Goal: Contribute content: Add original content to the website for others to see

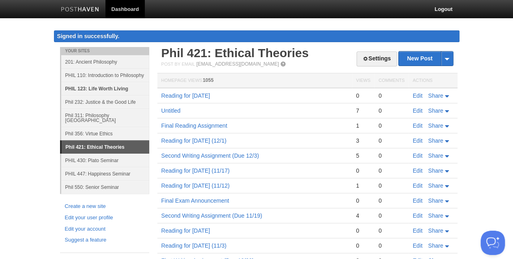
click at [96, 86] on link "PHIL 123: Life Worth Living" at bounding box center [105, 88] width 88 height 13
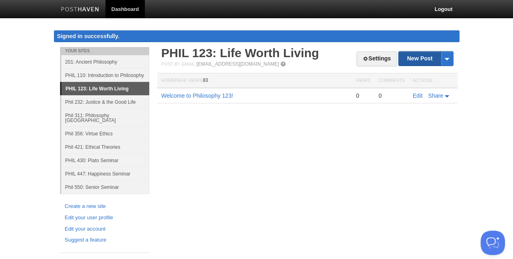
click at [407, 62] on link "New Post" at bounding box center [426, 58] width 54 height 14
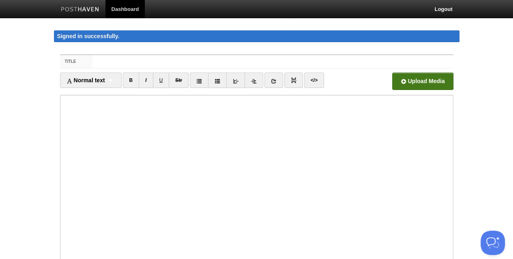
click at [405, 84] on input "file" at bounding box center [178, 83] width 614 height 41
click at [143, 63] on input "Title" at bounding box center [272, 61] width 360 height 13
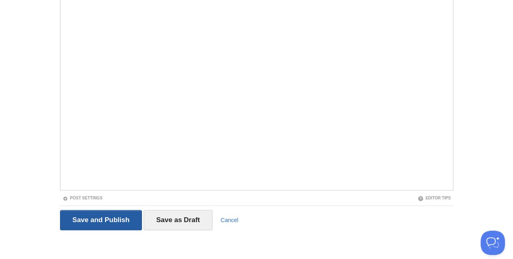
scroll to position [99, 0]
type input "Reading for Tuesday"
click at [103, 223] on input "Save and Publish" at bounding box center [101, 220] width 82 height 20
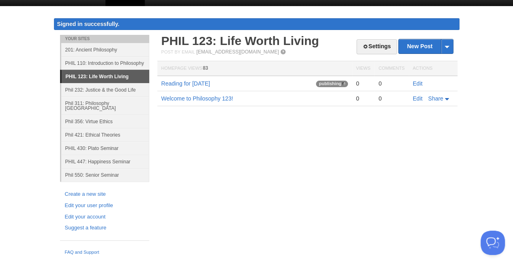
scroll to position [5, 0]
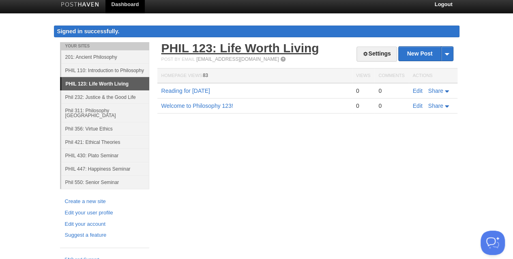
click at [248, 44] on link "PHIL 123: Life Worth Living" at bounding box center [240, 47] width 158 height 13
click at [416, 105] on link "Edit" at bounding box center [418, 106] width 10 height 6
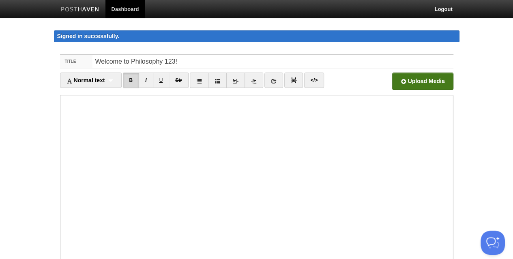
click at [408, 83] on input "file" at bounding box center [178, 83] width 614 height 41
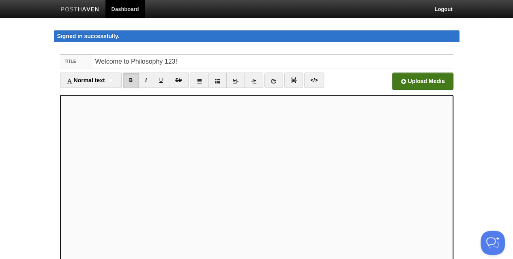
click at [400, 86] on input "file" at bounding box center [178, 83] width 614 height 41
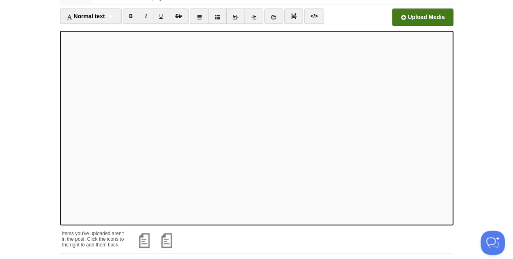
scroll to position [127, 0]
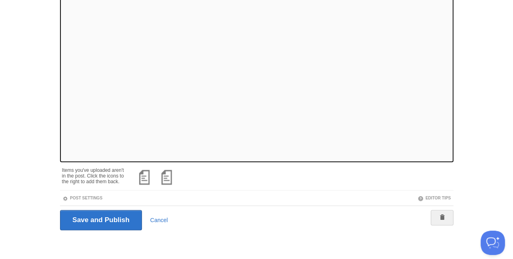
click at [101, 230] on div "Save and Publish Cancel" at bounding box center [256, 220] width 393 height 29
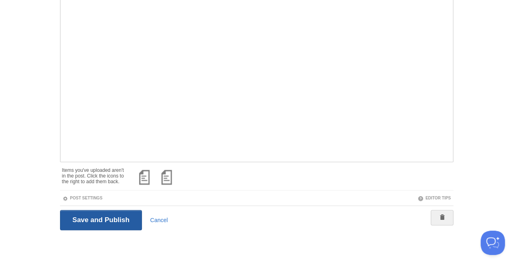
click at [92, 216] on input "Save and Publish" at bounding box center [101, 220] width 82 height 20
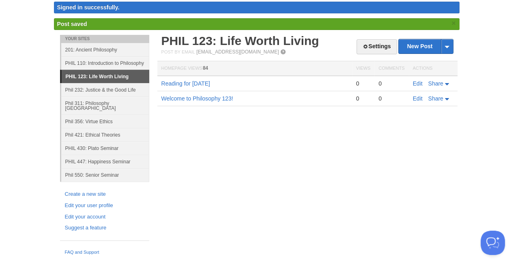
scroll to position [21, 0]
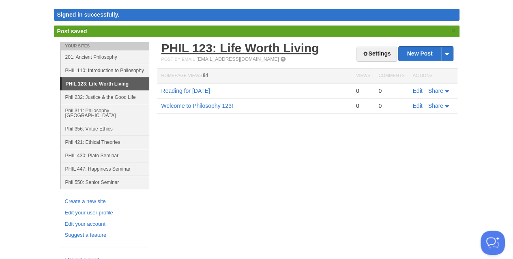
click at [229, 49] on link "PHIL 123: Life Worth Living" at bounding box center [240, 47] width 158 height 13
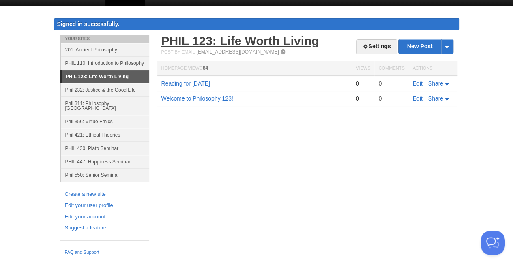
scroll to position [5, 0]
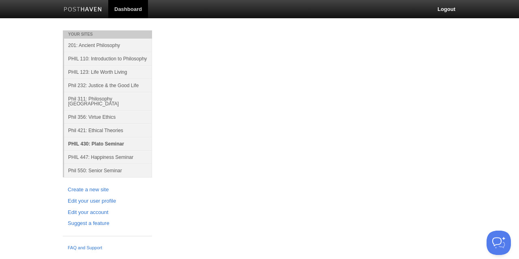
click at [99, 138] on link "PHIL 430: Plato Seminar" at bounding box center [108, 143] width 88 height 13
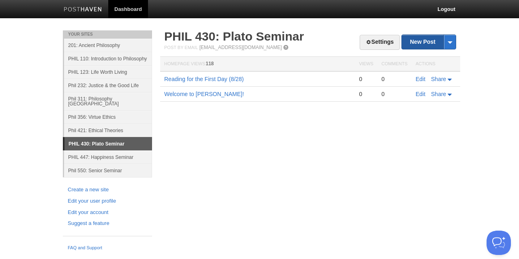
click at [407, 42] on link "New Post" at bounding box center [429, 42] width 54 height 14
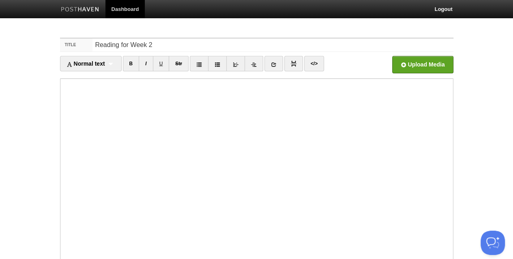
type input "Reading for Week 2"
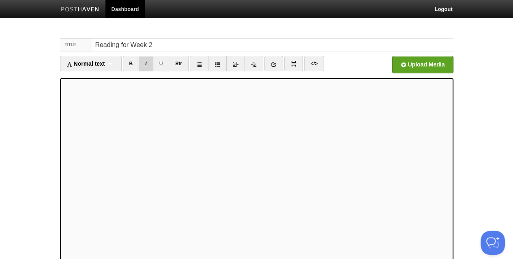
click at [146, 63] on link "I" at bounding box center [146, 63] width 14 height 15
drag, startPoint x: 144, startPoint y: 64, endPoint x: 148, endPoint y: 68, distance: 5.5
click at [144, 64] on link "I" at bounding box center [146, 63] width 14 height 15
click at [150, 59] on link "I" at bounding box center [146, 63] width 14 height 15
click at [131, 61] on link "B" at bounding box center [131, 63] width 17 height 15
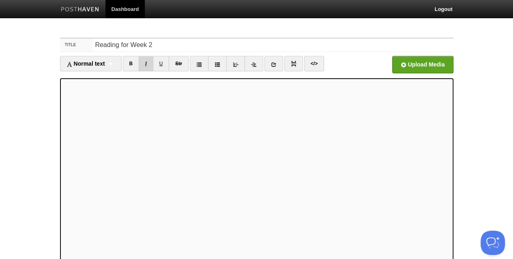
click at [144, 63] on link "I" at bounding box center [146, 63] width 14 height 15
click at [146, 64] on link "I" at bounding box center [146, 63] width 14 height 15
click at [146, 62] on link "I" at bounding box center [146, 63] width 14 height 15
click at [131, 60] on link "B" at bounding box center [131, 63] width 17 height 15
click at [146, 64] on link "I" at bounding box center [146, 63] width 14 height 15
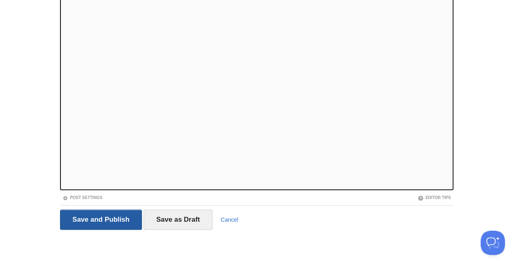
click at [119, 221] on input "Save and Publish" at bounding box center [101, 220] width 82 height 20
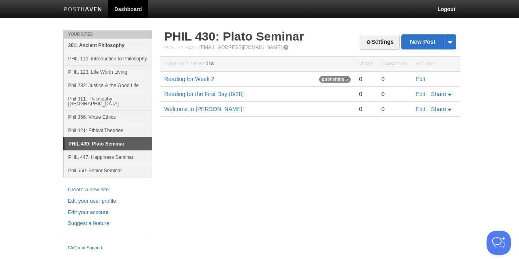
click at [109, 45] on link "201: Ancient Philosophy" at bounding box center [108, 45] width 88 height 13
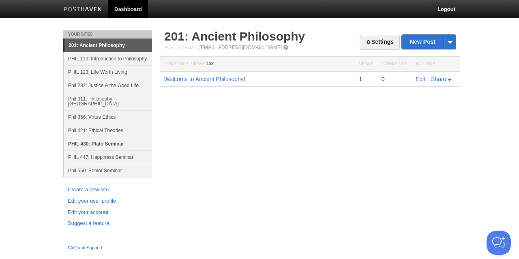
click at [105, 139] on link "PHIL 430: Plato Seminar" at bounding box center [108, 143] width 88 height 13
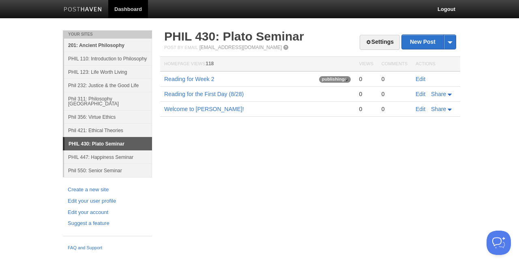
click at [101, 45] on link "201: Ancient Philosophy" at bounding box center [108, 45] width 88 height 13
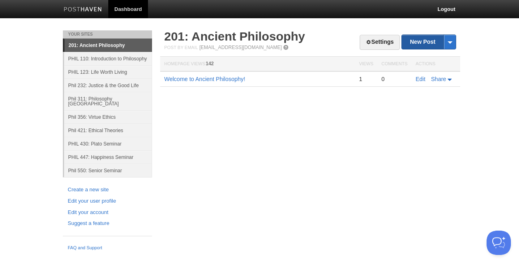
click at [407, 44] on link "New Post" at bounding box center [429, 42] width 54 height 14
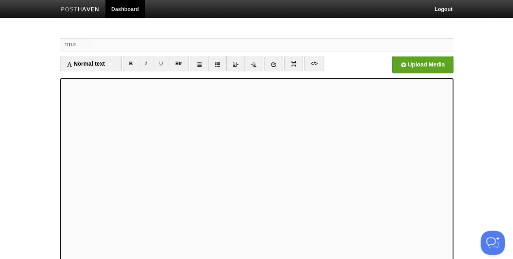
click at [129, 42] on input "Title" at bounding box center [272, 45] width 360 height 13
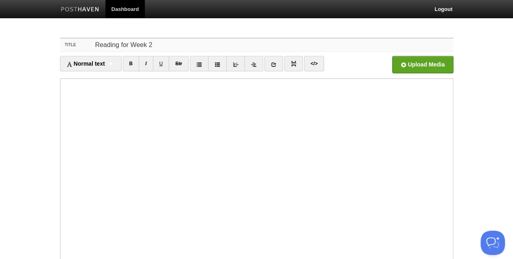
type input "Reading for Week 2"
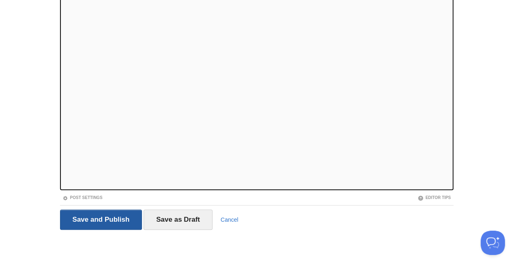
click at [99, 217] on input "Save and Publish" at bounding box center [101, 220] width 82 height 20
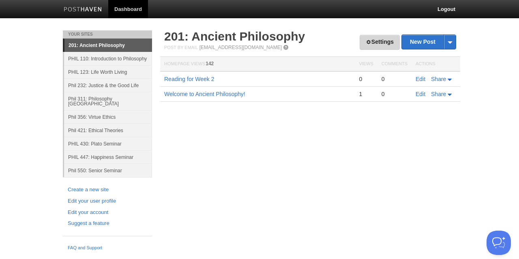
click at [375, 45] on link "Settings" at bounding box center [380, 42] width 40 height 15
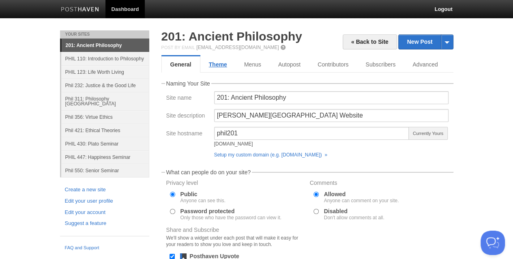
click at [214, 67] on link "Theme" at bounding box center [217, 64] width 35 height 16
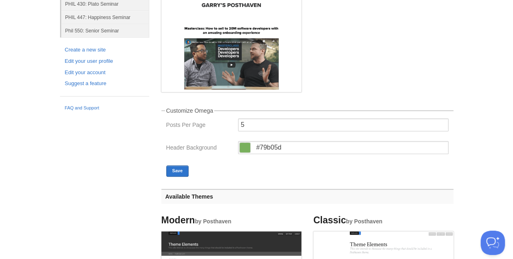
scroll to position [162, 0]
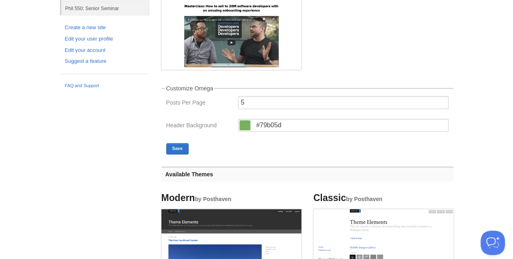
click at [242, 126] on span at bounding box center [245, 125] width 11 height 10
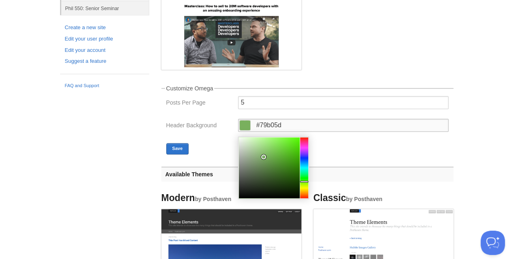
type input "#86b073"
click at [259, 156] on div at bounding box center [269, 167] width 61 height 61
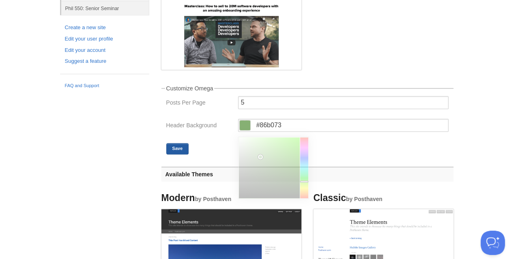
click at [180, 148] on button "Save" at bounding box center [177, 148] width 23 height 11
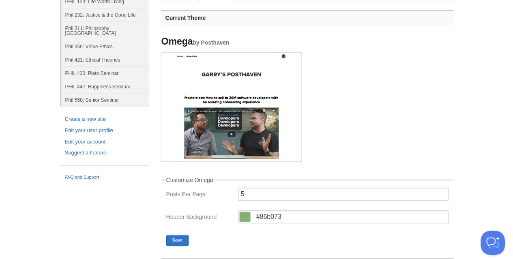
scroll to position [0, 0]
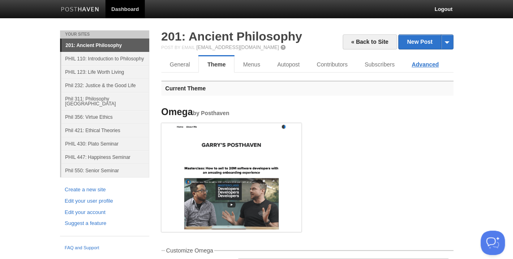
click at [428, 66] on link "Advanced" at bounding box center [425, 64] width 44 height 16
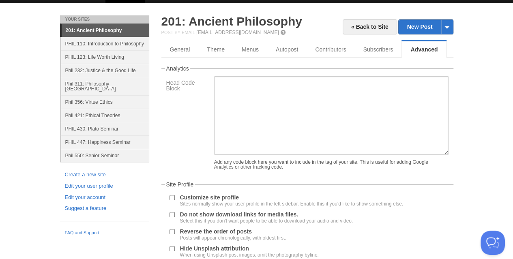
scroll to position [83, 0]
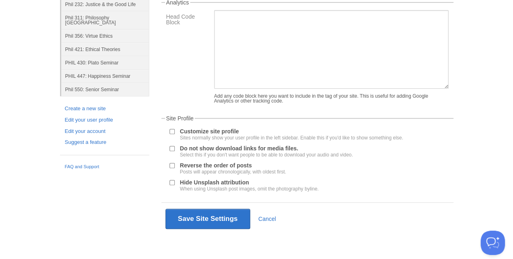
click at [171, 167] on input "Reverse the order of posts Posts will appear chronologically, with oldest first." at bounding box center [171, 165] width 5 height 5
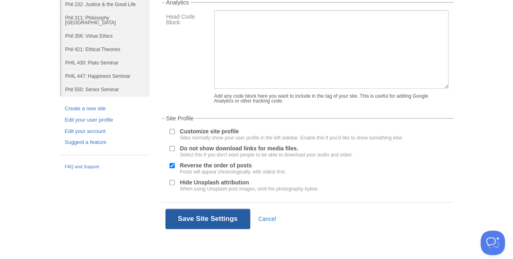
click at [186, 212] on button "Save Site Settings" at bounding box center [207, 219] width 85 height 20
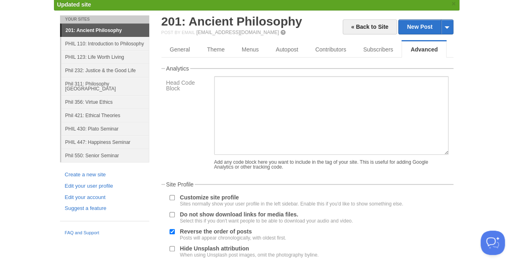
scroll to position [30, 0]
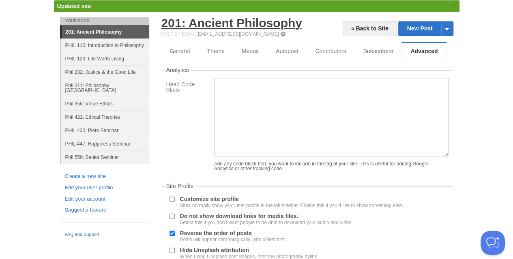
click at [238, 20] on link "201: Ancient Philosophy" at bounding box center [231, 22] width 141 height 13
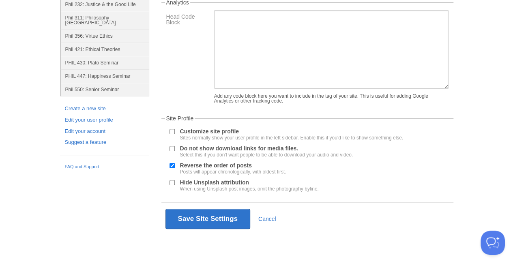
scroll to position [99, 0]
click at [172, 166] on input "Reverse the order of posts Posts will appear chronologically, with oldest first." at bounding box center [171, 165] width 5 height 5
checkbox input "false"
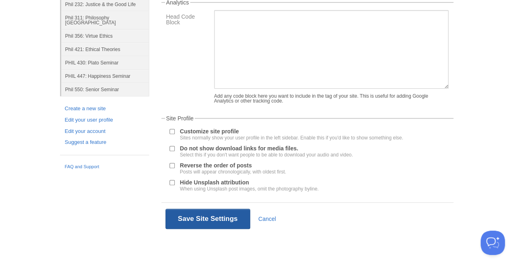
click at [198, 220] on button "Save Site Settings" at bounding box center [207, 219] width 85 height 20
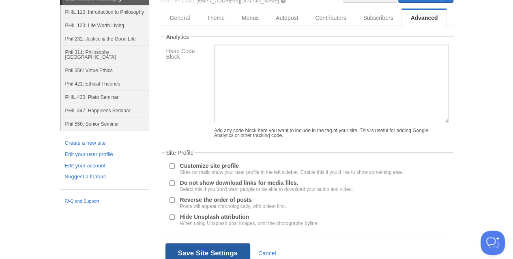
scroll to position [30, 0]
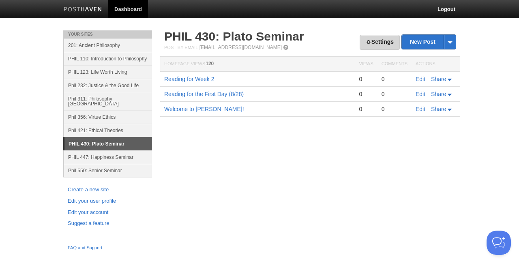
click at [387, 42] on link "Settings" at bounding box center [380, 42] width 40 height 15
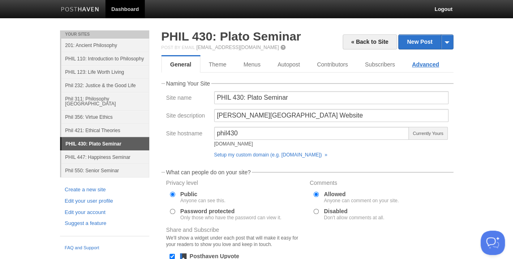
click at [428, 65] on link "Advanced" at bounding box center [425, 64] width 44 height 16
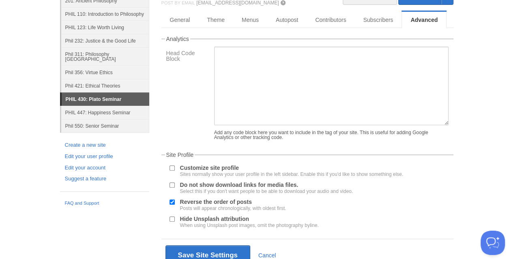
scroll to position [83, 0]
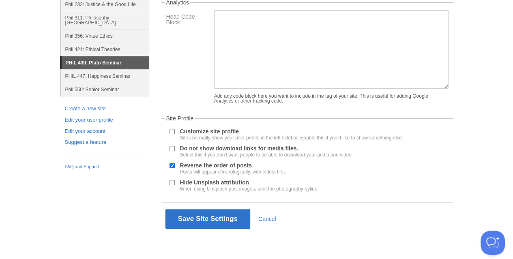
click at [173, 166] on input "Reverse the order of posts Posts will appear chronologically, with oldest first." at bounding box center [171, 165] width 5 height 5
checkbox input "false"
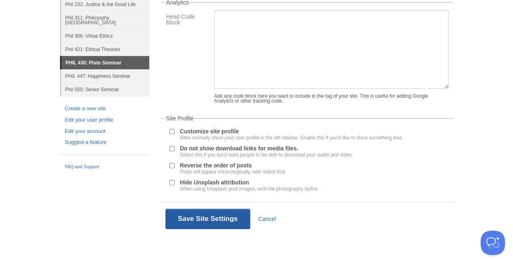
click at [184, 215] on button "Save Site Settings" at bounding box center [207, 219] width 85 height 20
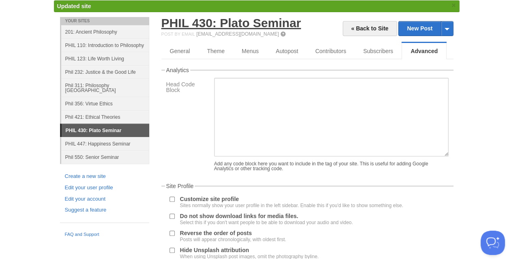
click at [251, 23] on link "PHIL 430: Plato Seminar" at bounding box center [231, 22] width 140 height 13
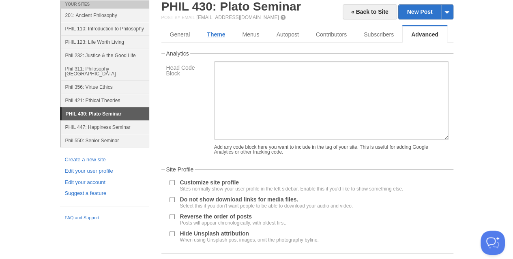
click at [217, 34] on link "Theme" at bounding box center [215, 34] width 35 height 16
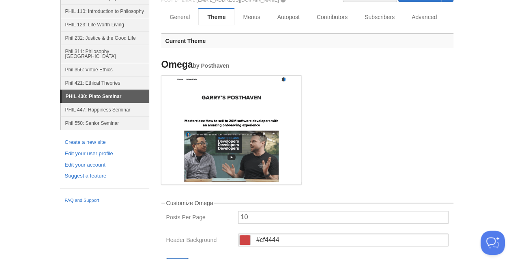
scroll to position [81, 0]
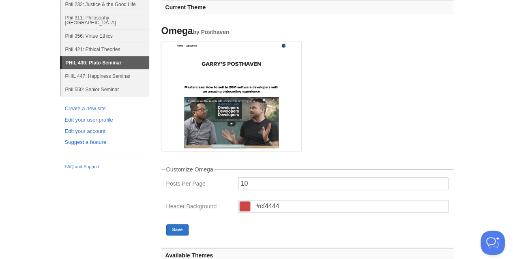
click at [242, 207] on span at bounding box center [245, 206] width 11 height 10
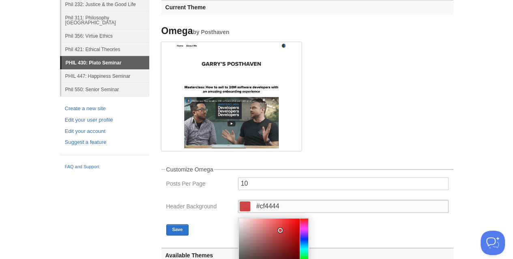
type input "#cf6561"
click at [270, 230] on div at bounding box center [269, 249] width 61 height 61
click at [180, 231] on button "Save" at bounding box center [177, 229] width 23 height 11
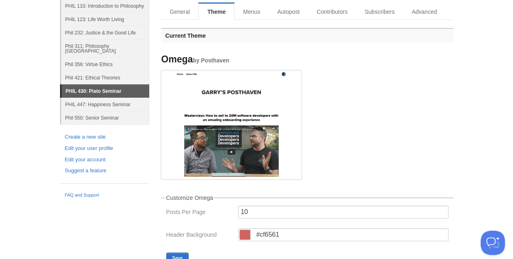
scroll to position [41, 0]
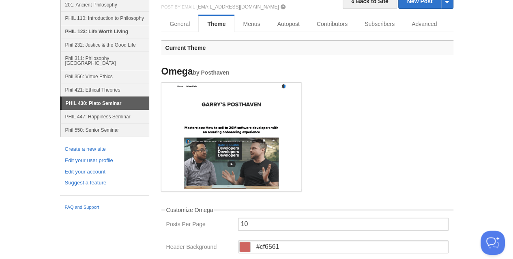
click at [94, 30] on link "PHIL 123: Life Worth Living" at bounding box center [105, 31] width 88 height 13
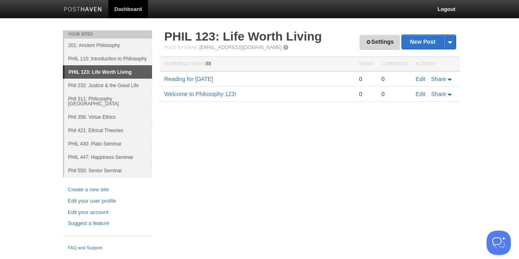
click at [377, 41] on link "Settings" at bounding box center [380, 42] width 40 height 15
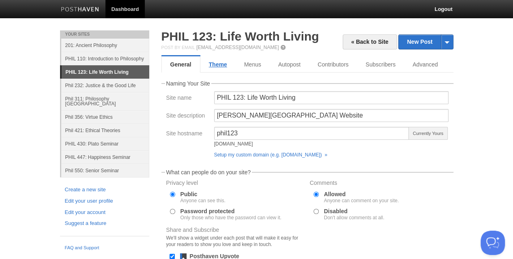
click at [212, 65] on link "Theme" at bounding box center [217, 64] width 35 height 16
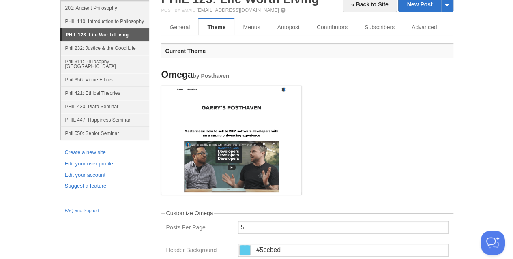
scroll to position [122, 0]
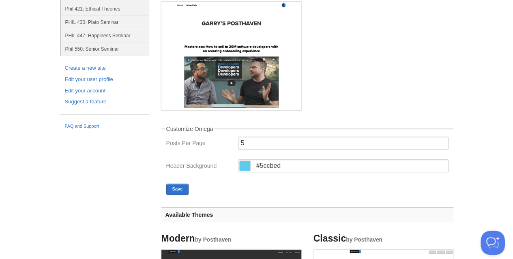
click at [242, 167] on span at bounding box center [245, 166] width 11 height 10
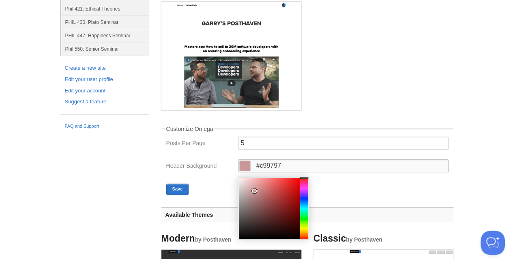
click at [253, 191] on div at bounding box center [269, 208] width 61 height 61
type input "#97c1c9"
click at [304, 207] on div at bounding box center [304, 208] width 8 height 61
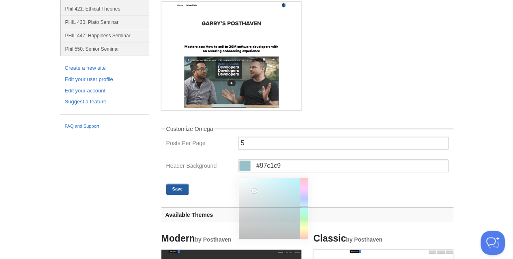
click at [182, 189] on button "Save" at bounding box center [177, 189] width 23 height 11
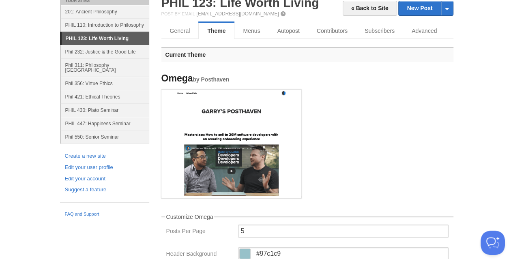
scroll to position [0, 0]
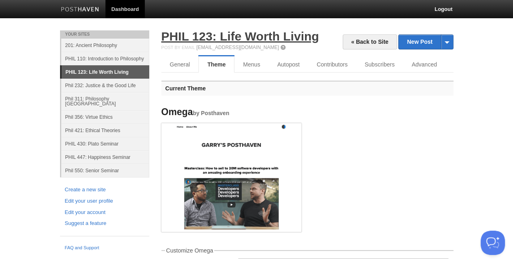
click at [257, 31] on link "PHIL 123: Life Worth Living" at bounding box center [240, 36] width 158 height 13
